Goal: Information Seeking & Learning: Learn about a topic

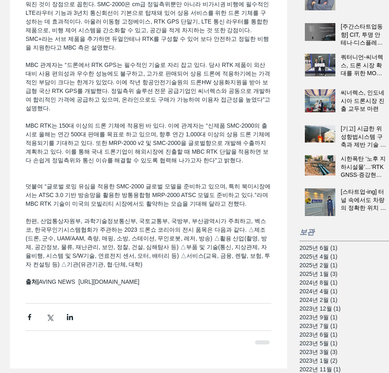
scroll to position [371, 0]
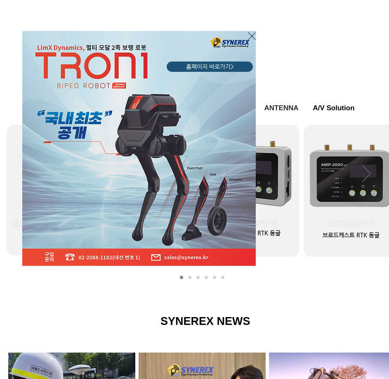
click at [55, 200] on img "LimX Dinamics" at bounding box center [139, 148] width 234 height 235
click at [255, 37] on icon "사이트로 돌아가기" at bounding box center [252, 36] width 8 height 10
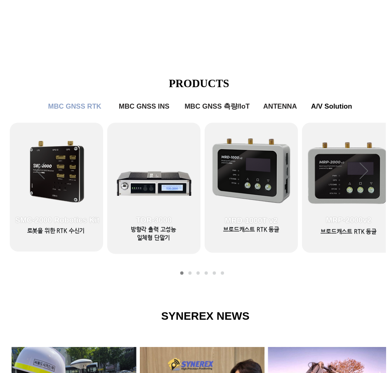
scroll to position [316, 0]
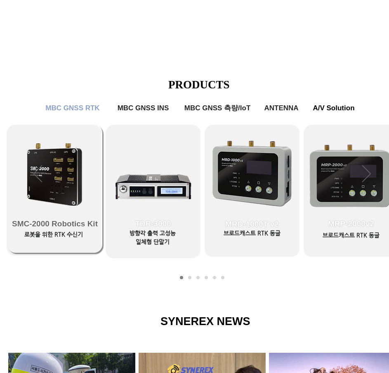
click at [31, 193] on link "SMC-2000 Robotics Kit" at bounding box center [54, 189] width 95 height 128
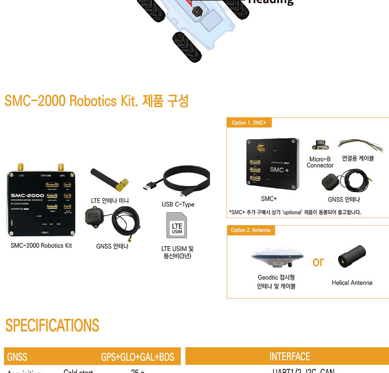
scroll to position [4209, 0]
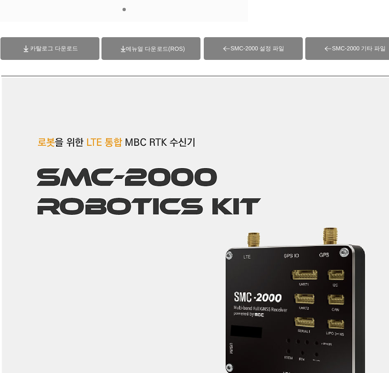
scroll to position [0, 0]
